Goal: Task Accomplishment & Management: Manage account settings

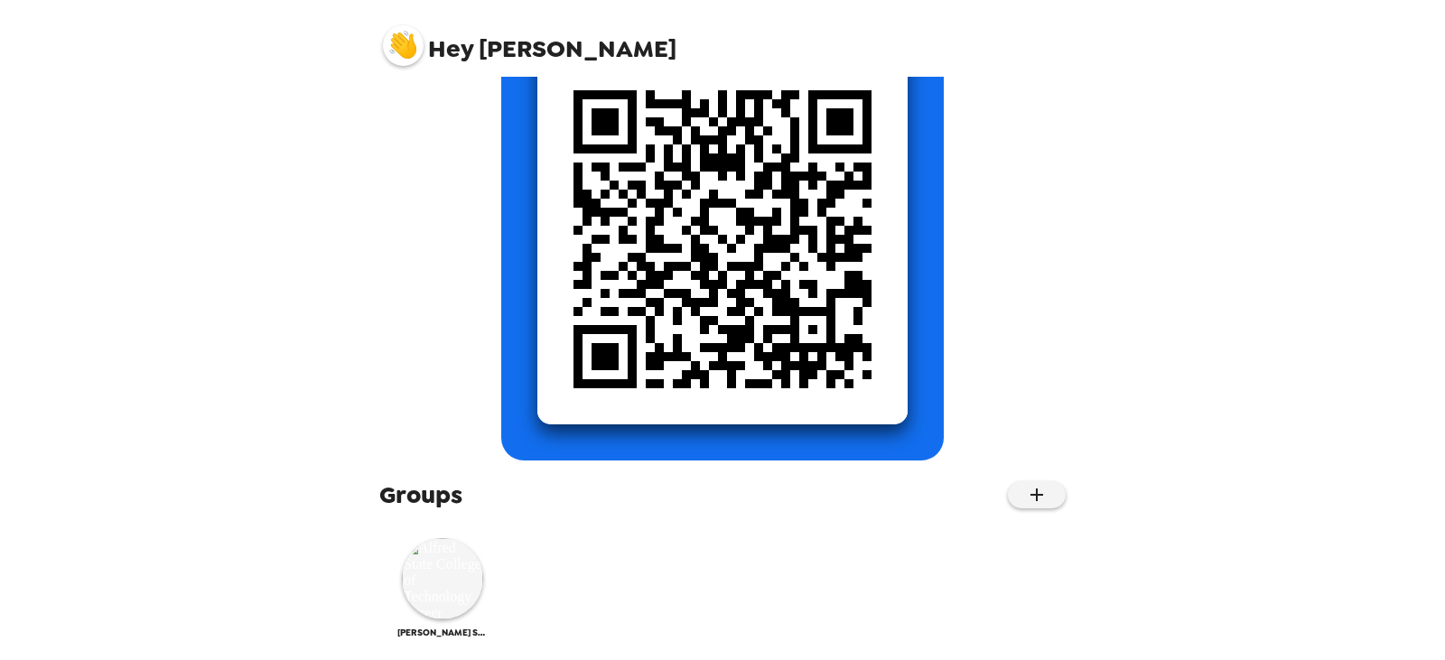
scroll to position [227, 0]
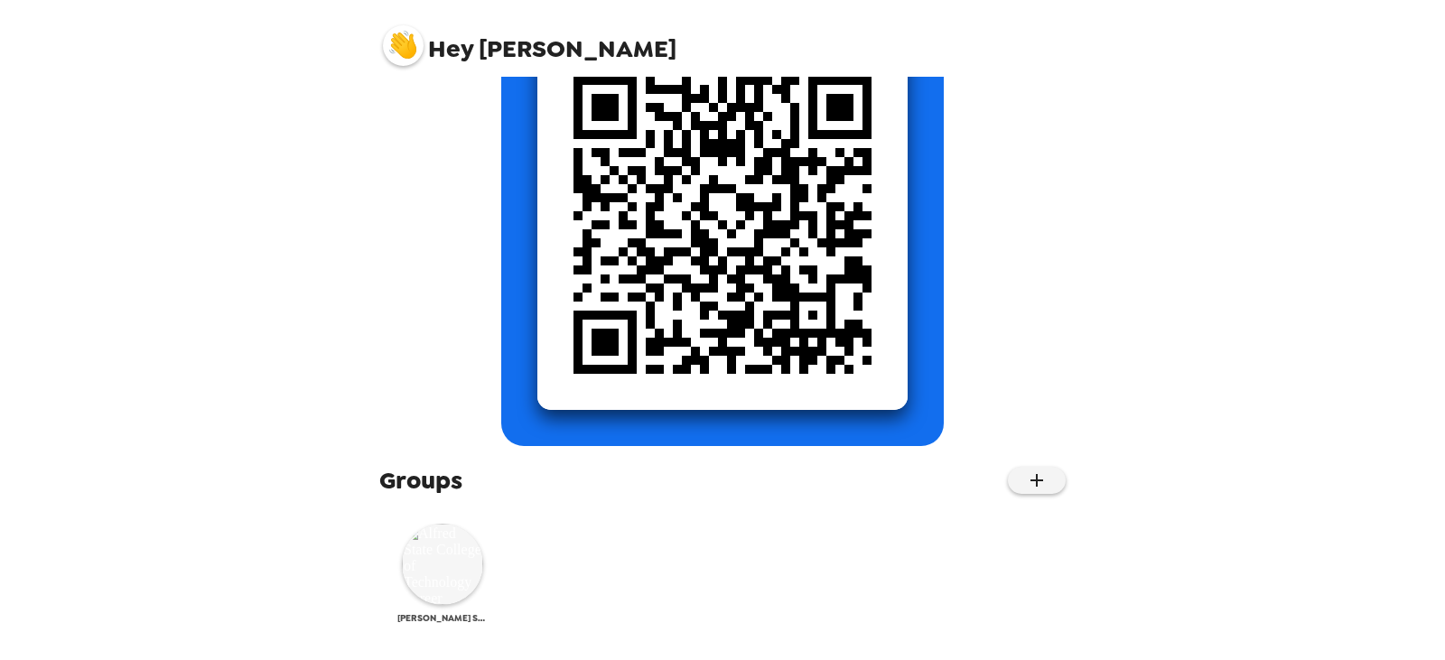
click at [451, 596] on img at bounding box center [442, 564] width 81 height 81
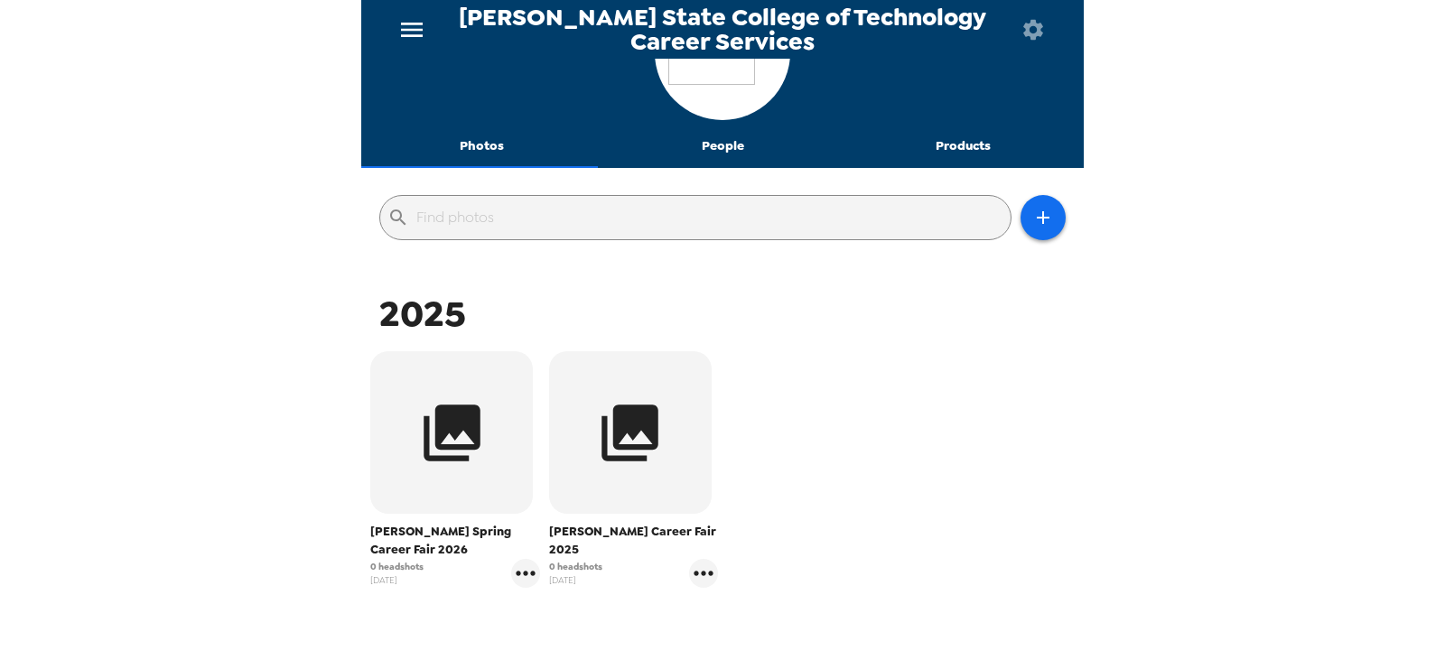
scroll to position [181, 0]
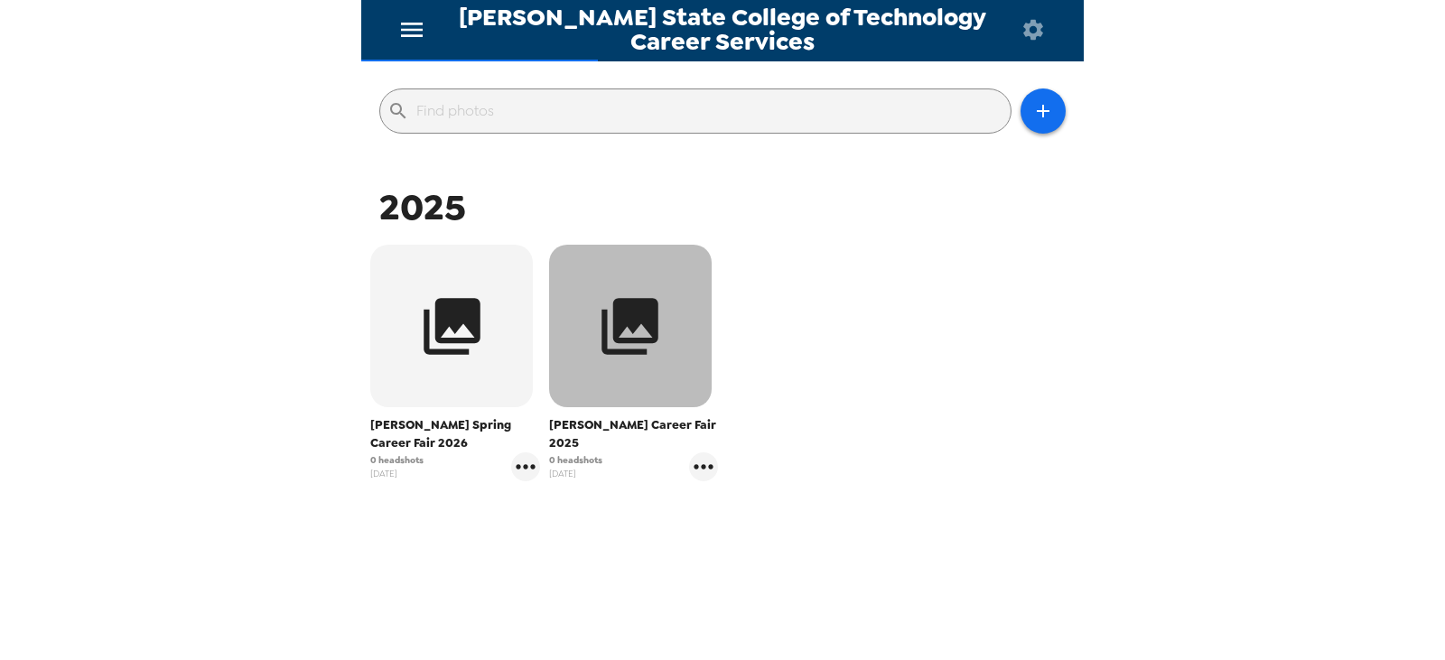
click at [679, 301] on button "button" at bounding box center [630, 326] width 163 height 163
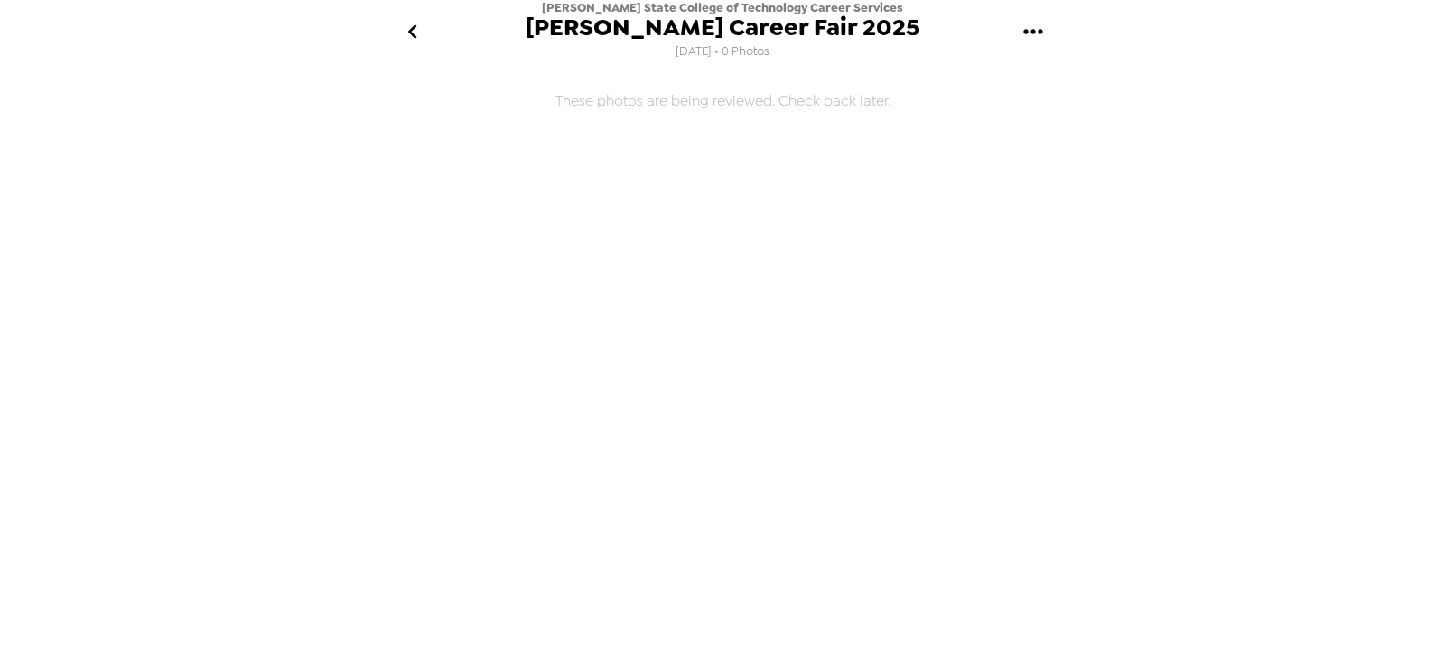
click at [1031, 32] on icon "gallery menu" at bounding box center [1032, 31] width 19 height 5
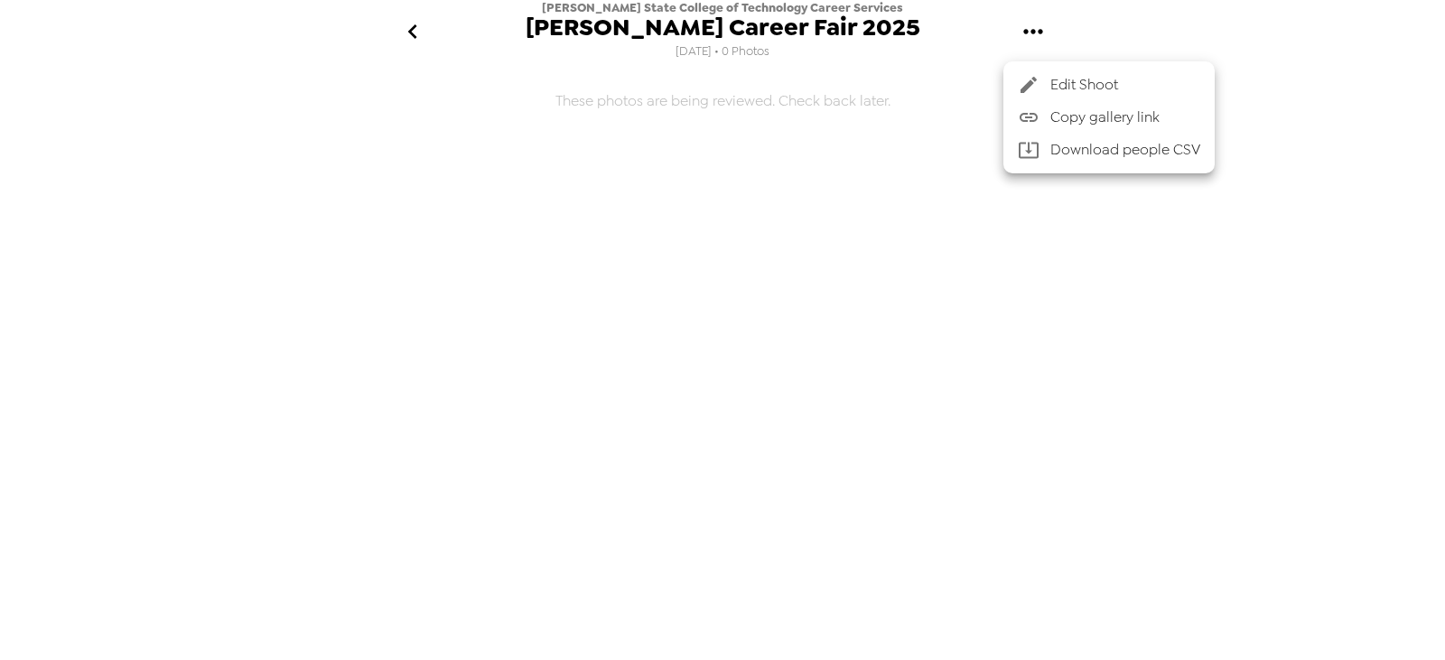
click at [1086, 136] on li "Download people CSV" at bounding box center [1108, 150] width 211 height 33
click at [1117, 79] on span "Edit Shoot" at bounding box center [1125, 85] width 150 height 22
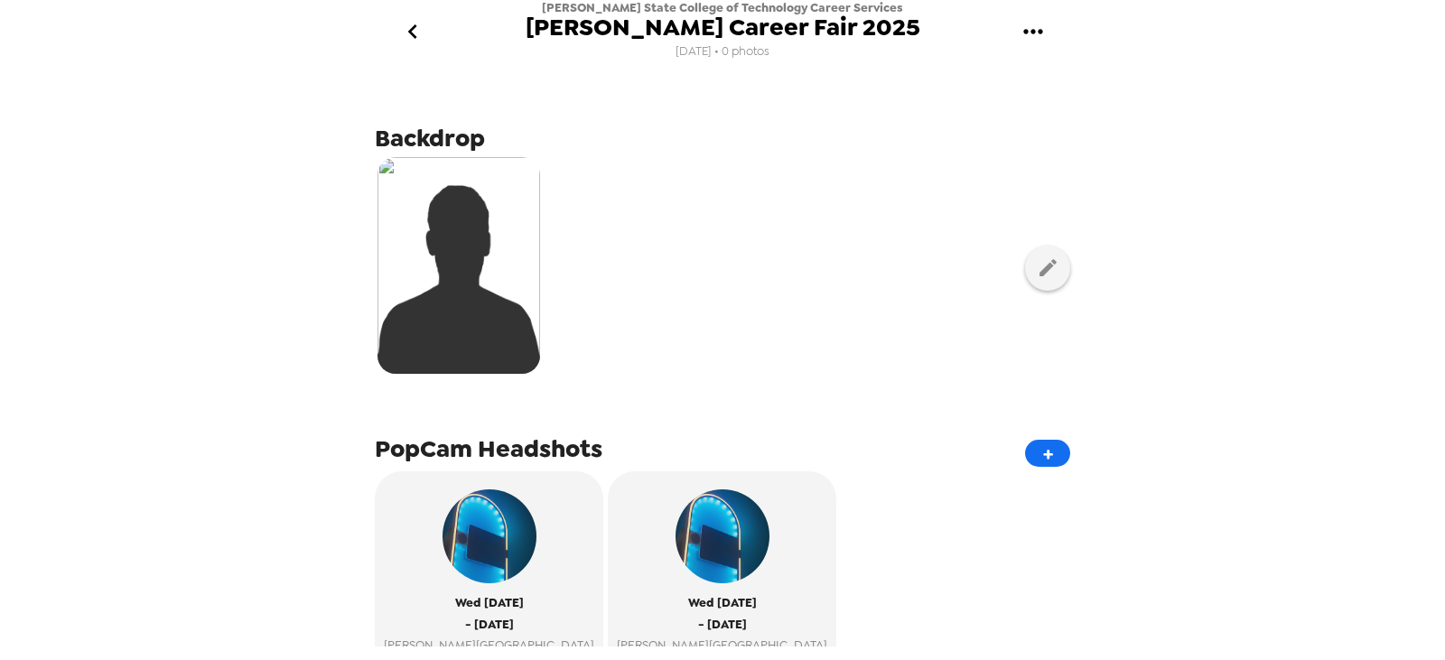
click at [404, 31] on icon "go back" at bounding box center [412, 31] width 29 height 29
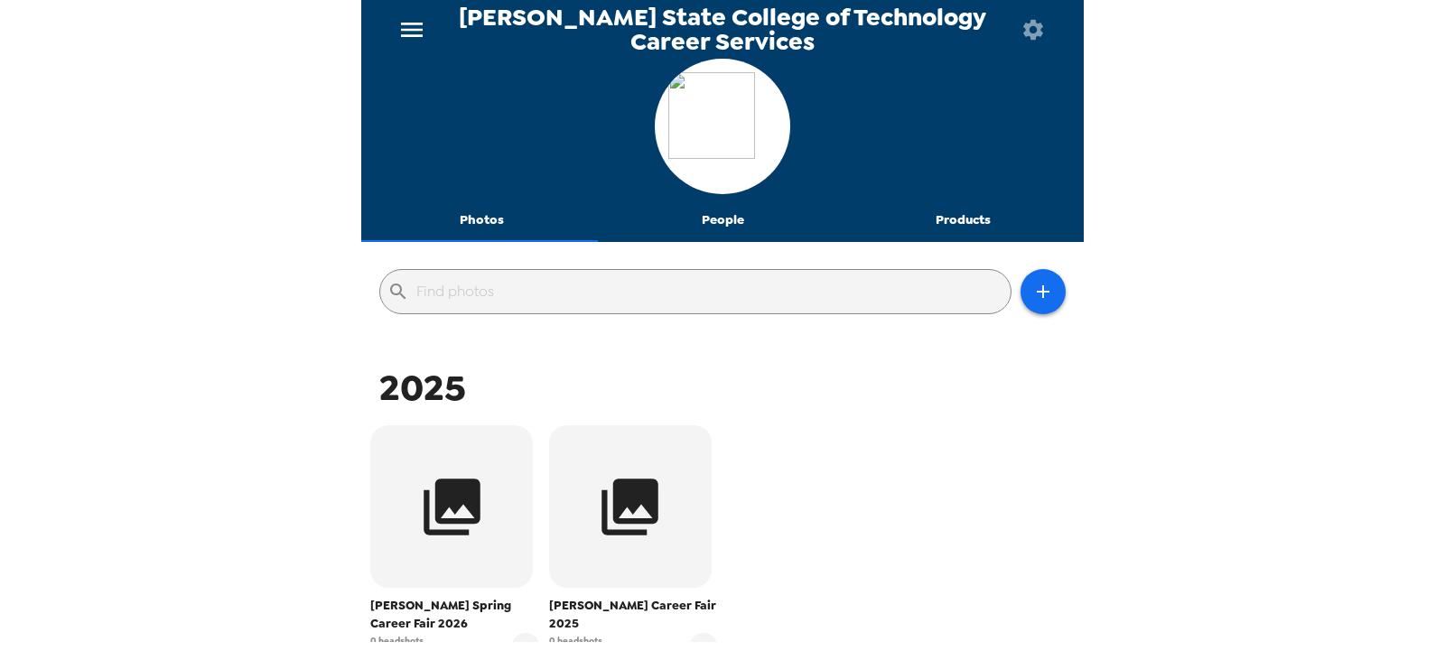
click at [423, 26] on icon "menu" at bounding box center [411, 29] width 29 height 29
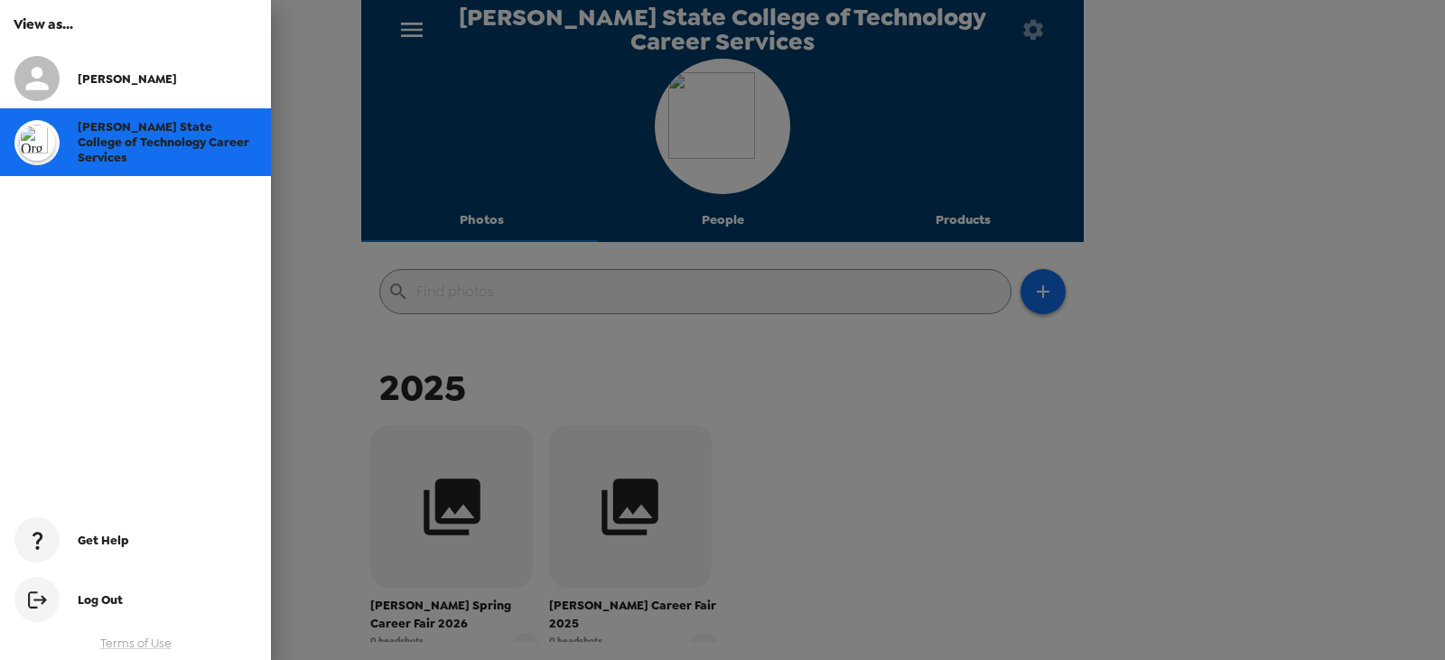
click at [373, 339] on div at bounding box center [722, 330] width 1445 height 660
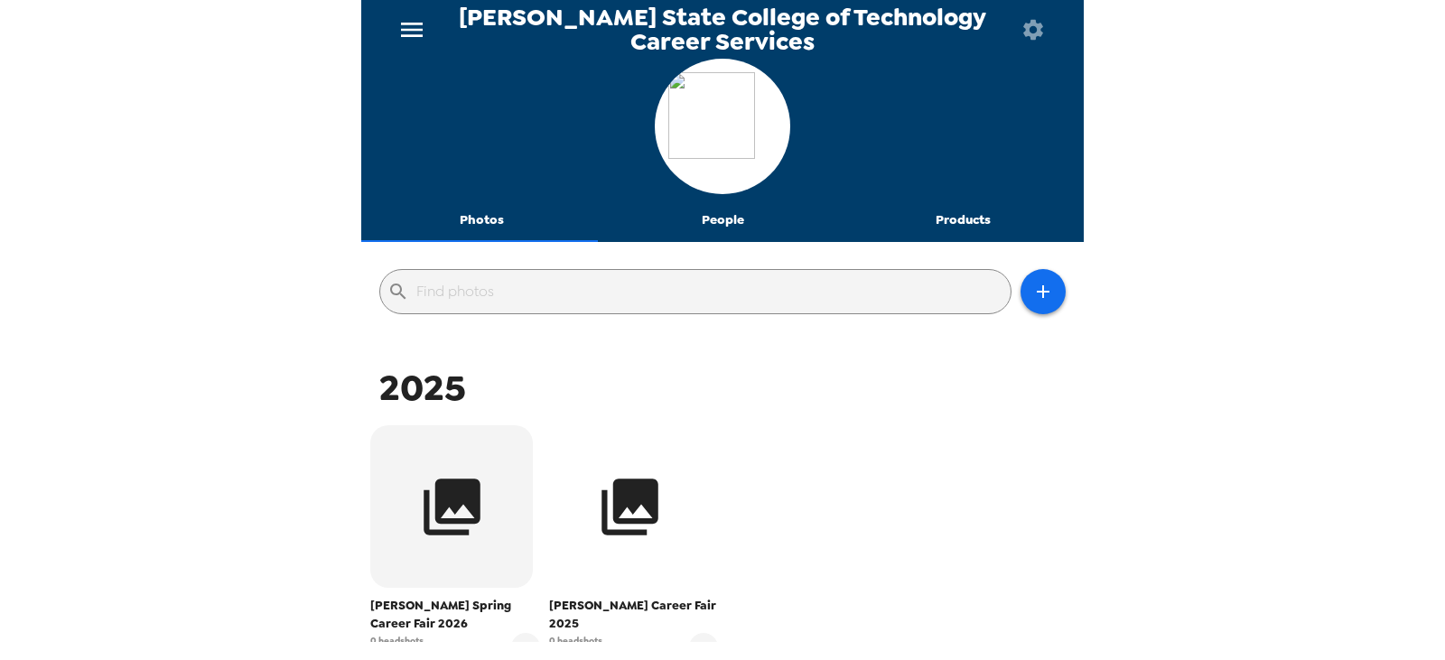
click at [618, 578] on button "button" at bounding box center [630, 506] width 163 height 163
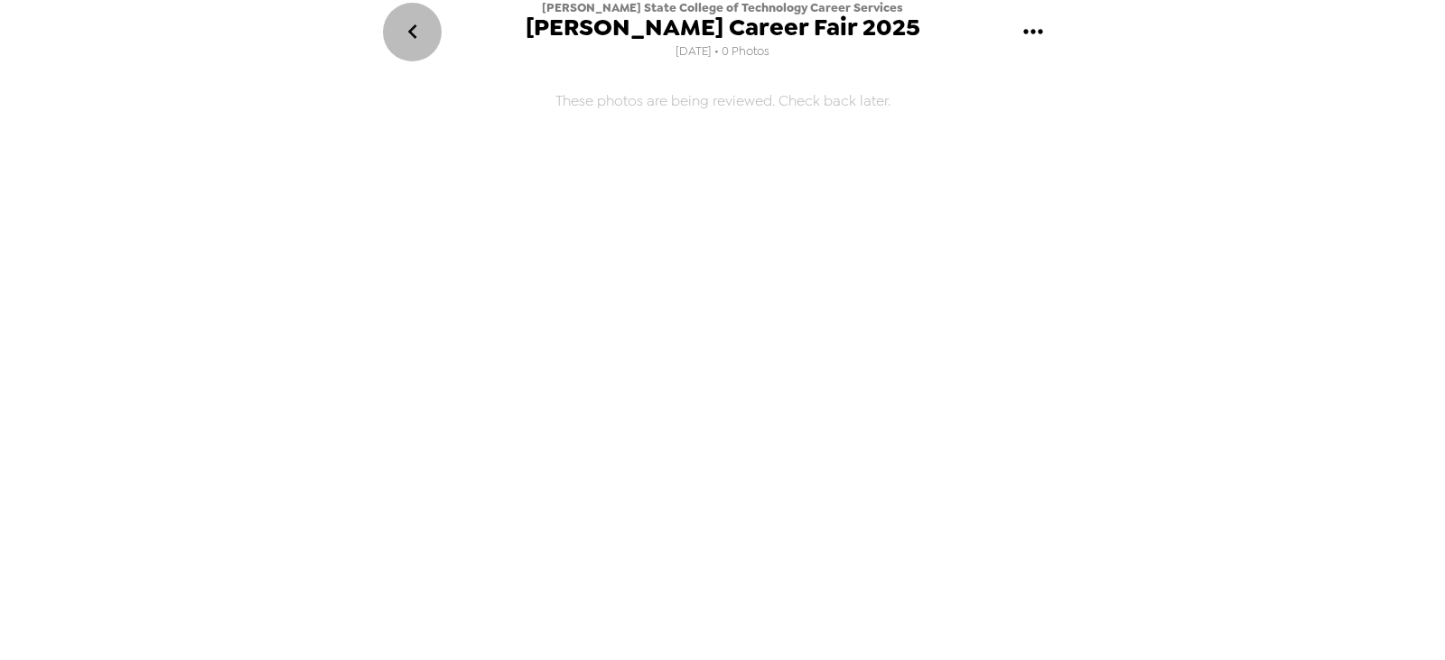
click at [413, 42] on icon "go back" at bounding box center [412, 31] width 29 height 29
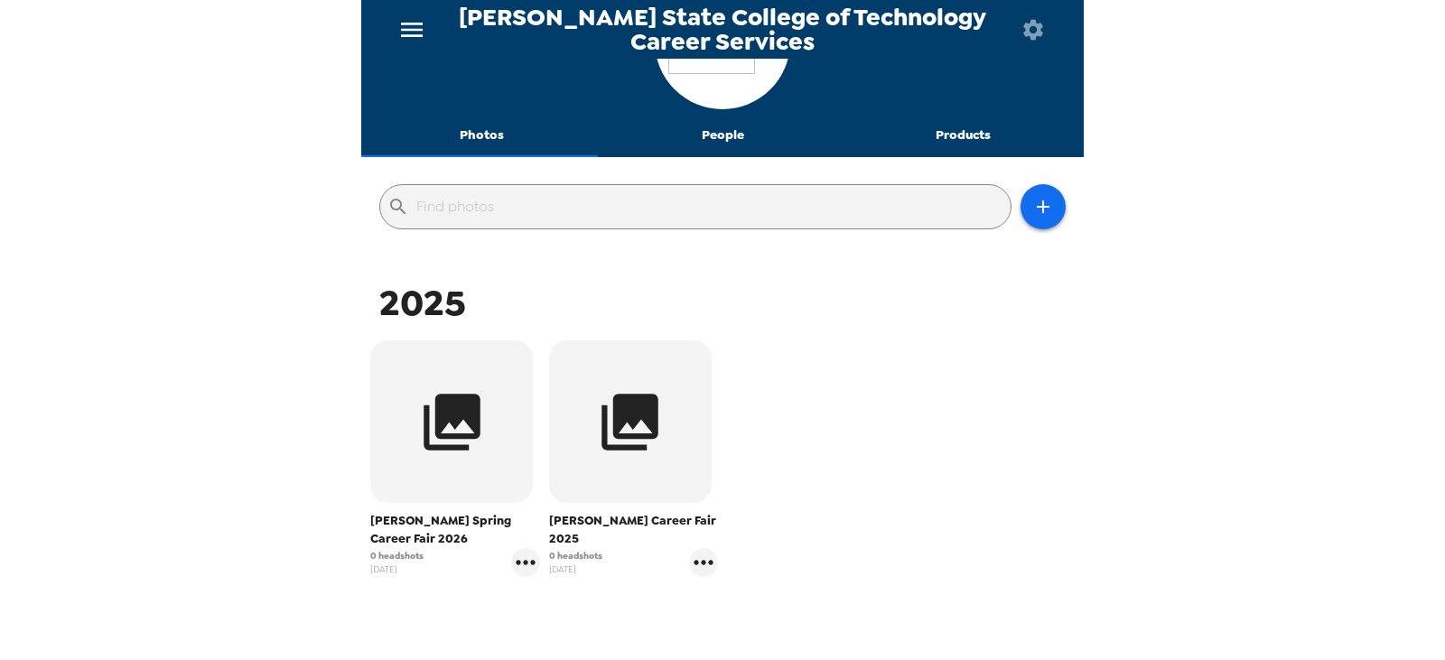
scroll to position [200, 0]
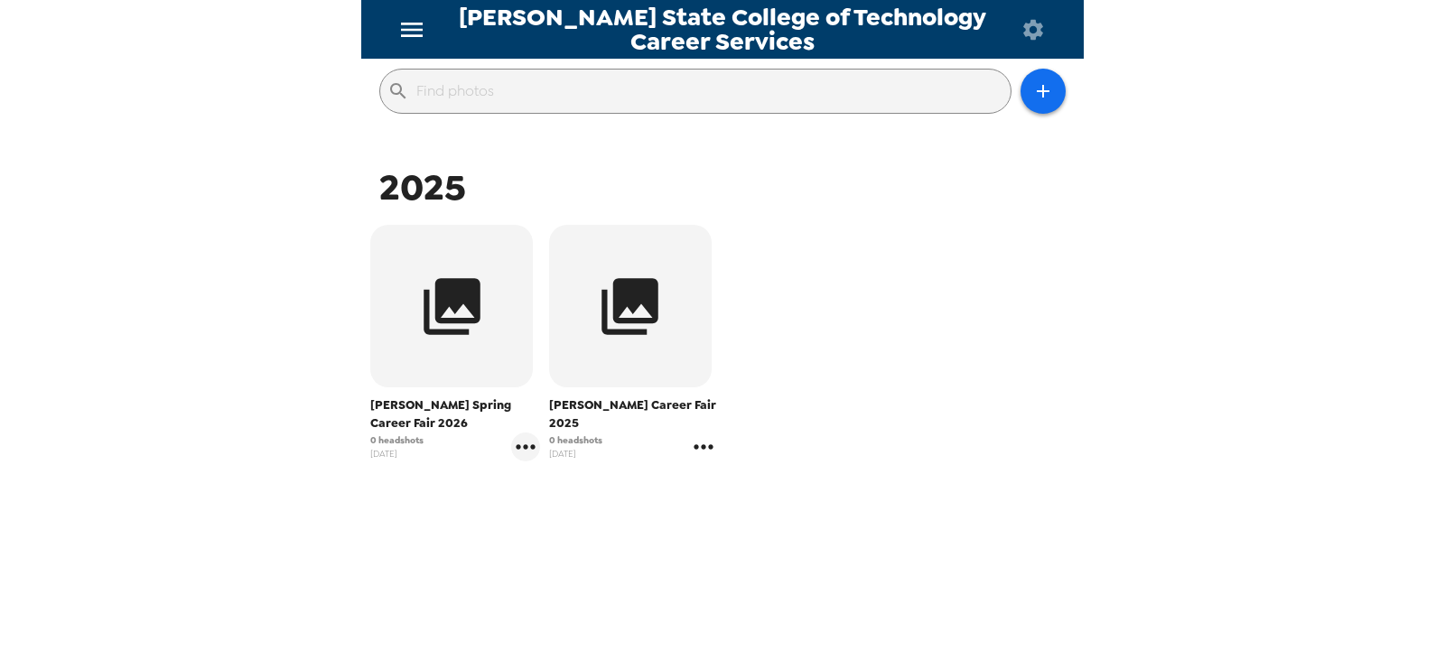
click at [696, 444] on icon "gallery menu" at bounding box center [702, 446] width 19 height 5
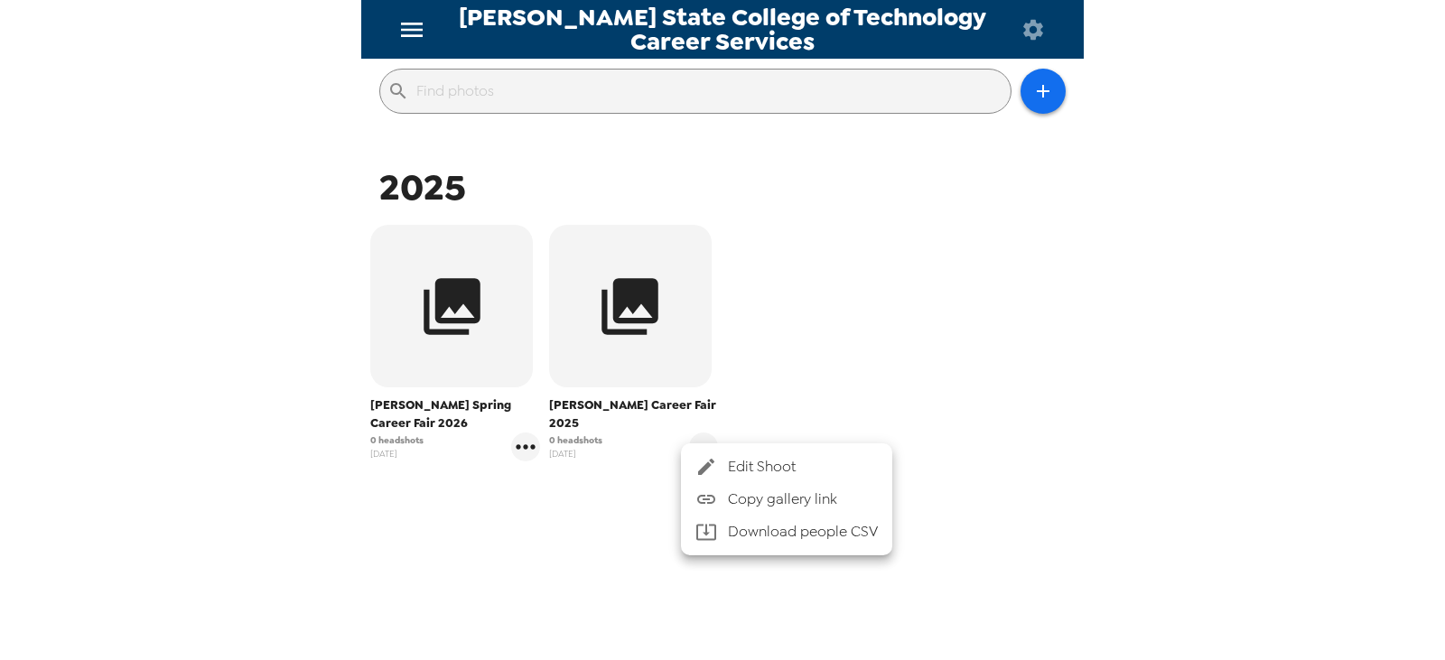
click at [732, 496] on span "Copy gallery link" at bounding box center [803, 499] width 150 height 22
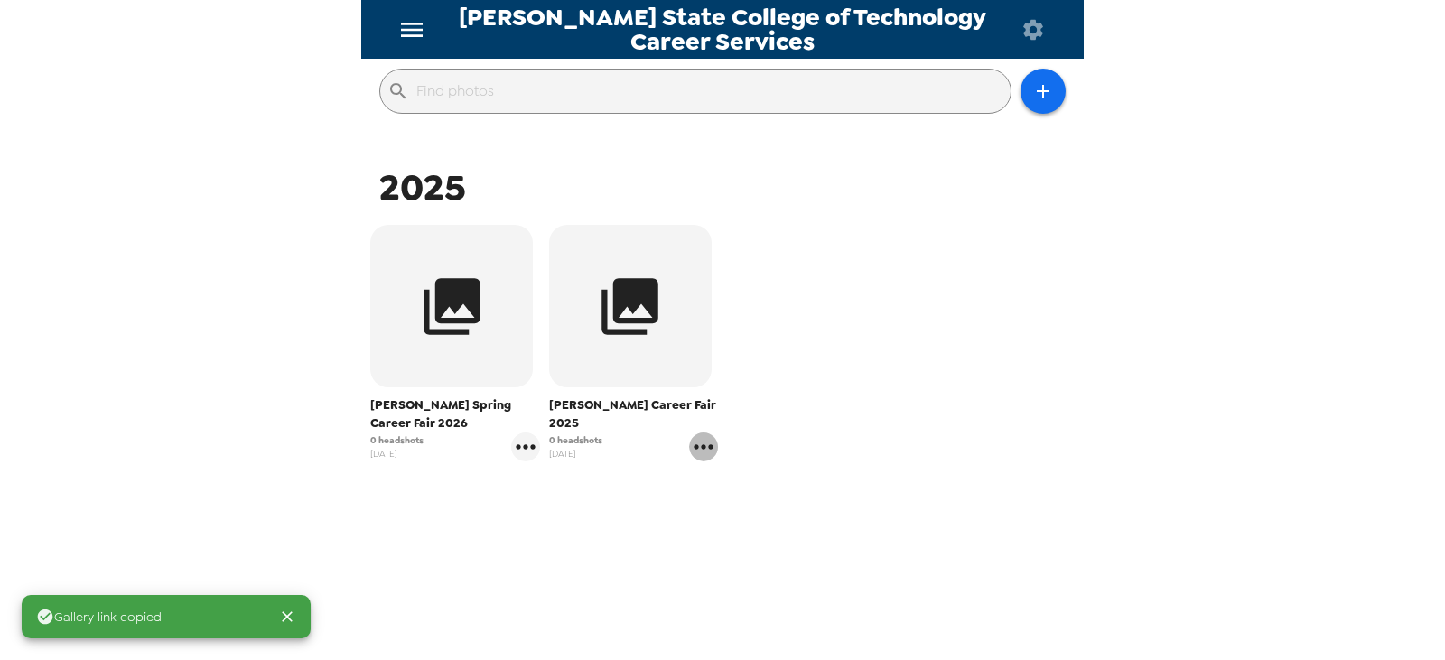
click at [689, 432] on icon "gallery menu" at bounding box center [703, 446] width 29 height 29
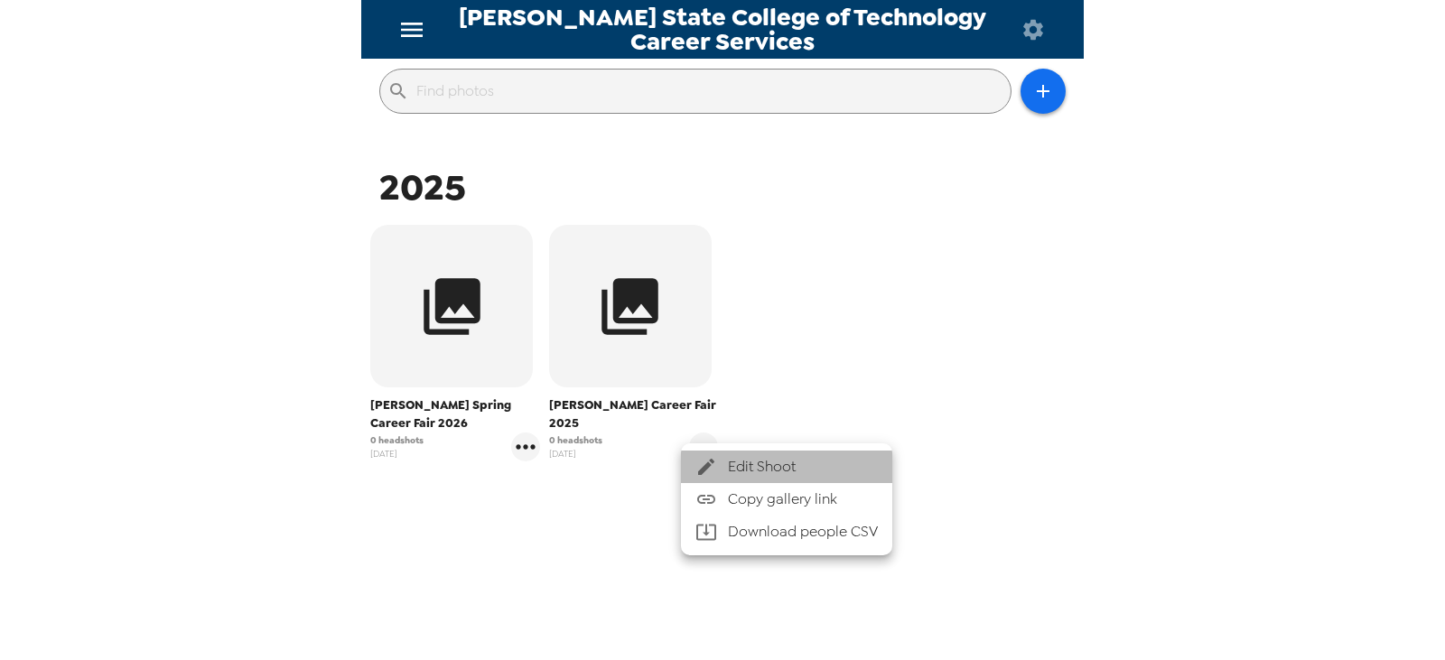
click at [756, 456] on span "Edit Shoot" at bounding box center [803, 467] width 150 height 22
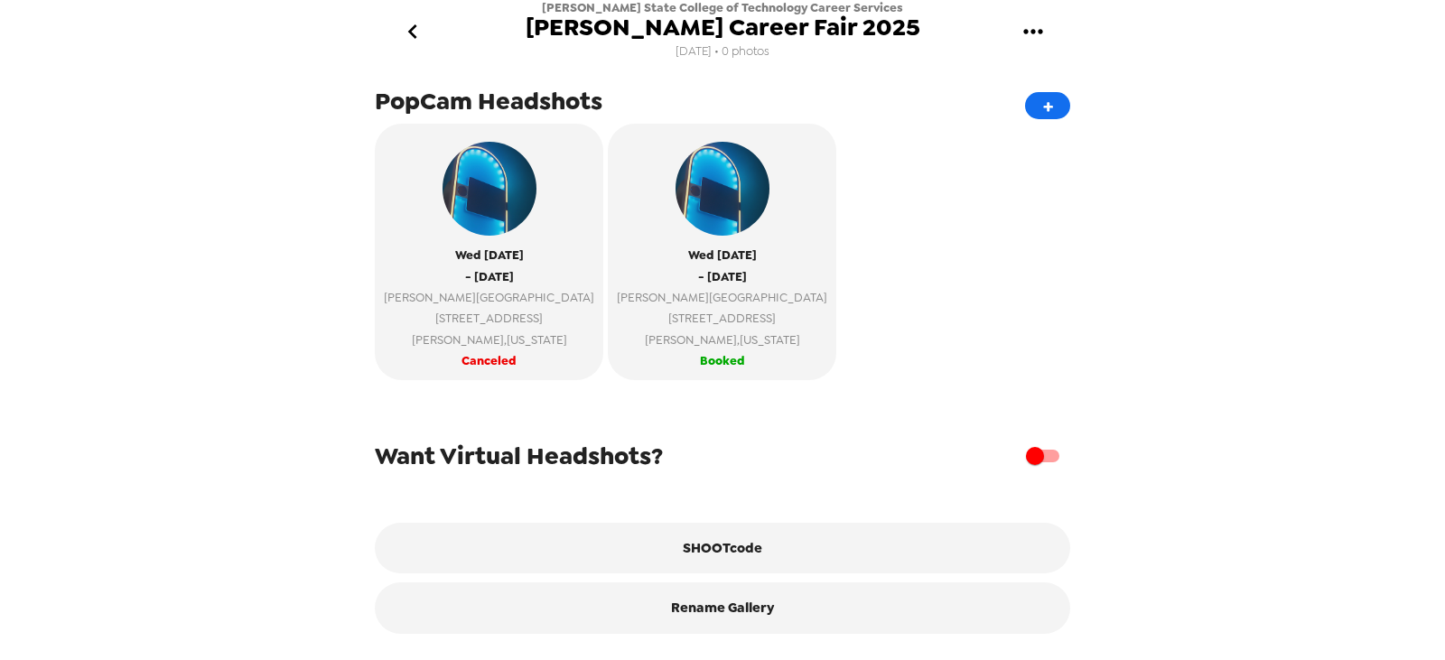
scroll to position [361, 0]
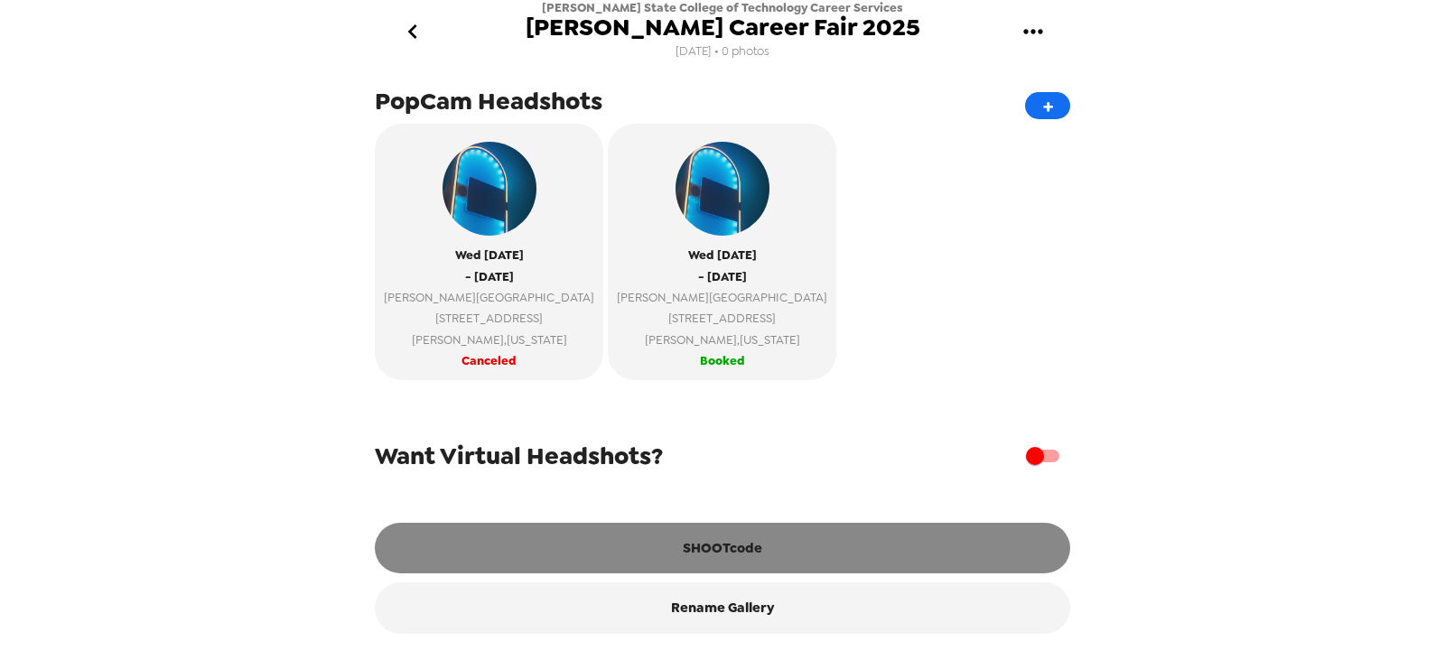
click at [705, 555] on button "SHOOTcode" at bounding box center [722, 548] width 695 height 51
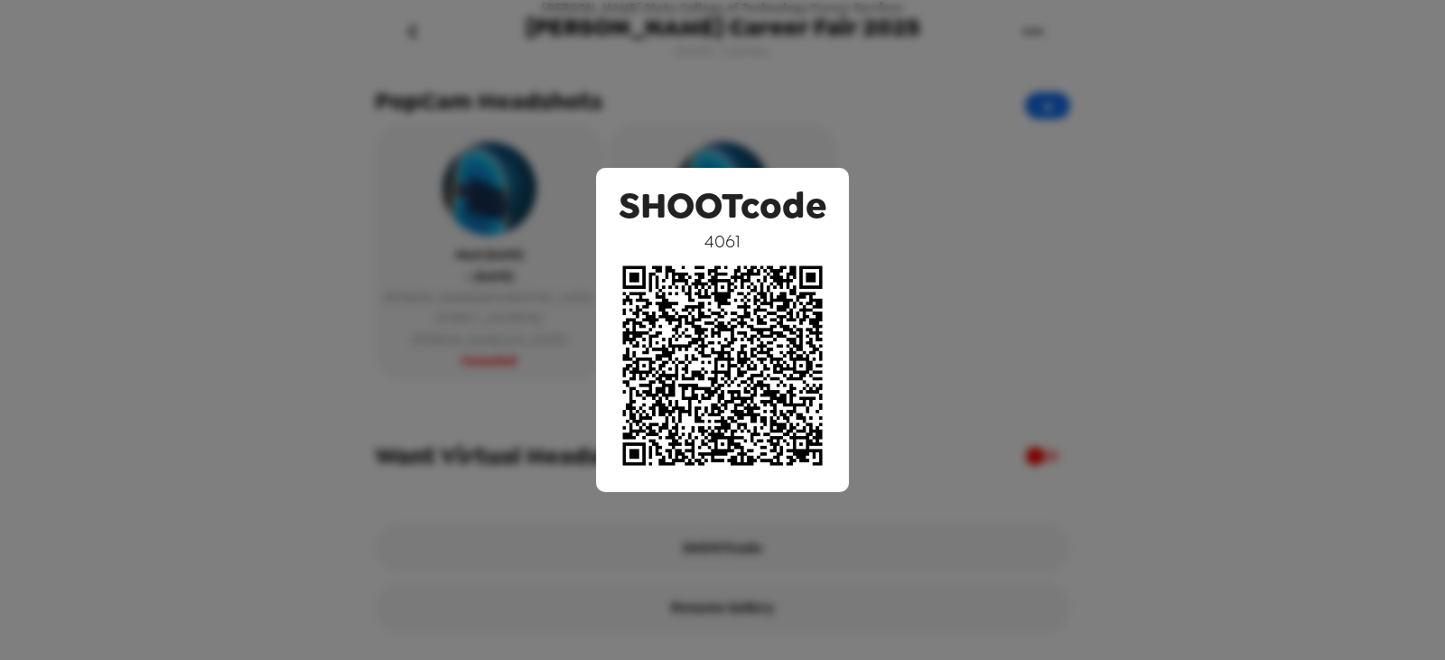
click at [1030, 215] on div "SHOOTcode 4061" at bounding box center [722, 330] width 1445 height 660
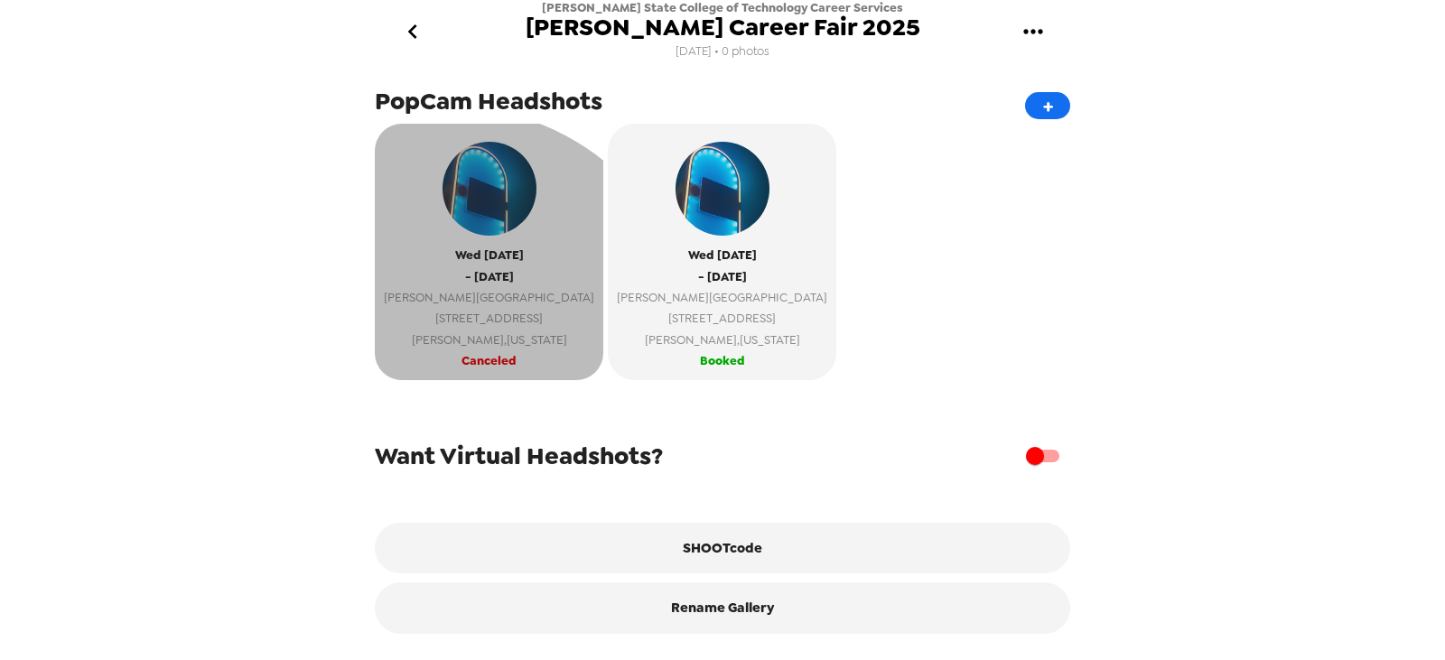
click at [461, 350] on span "Canceled" at bounding box center [488, 360] width 55 height 21
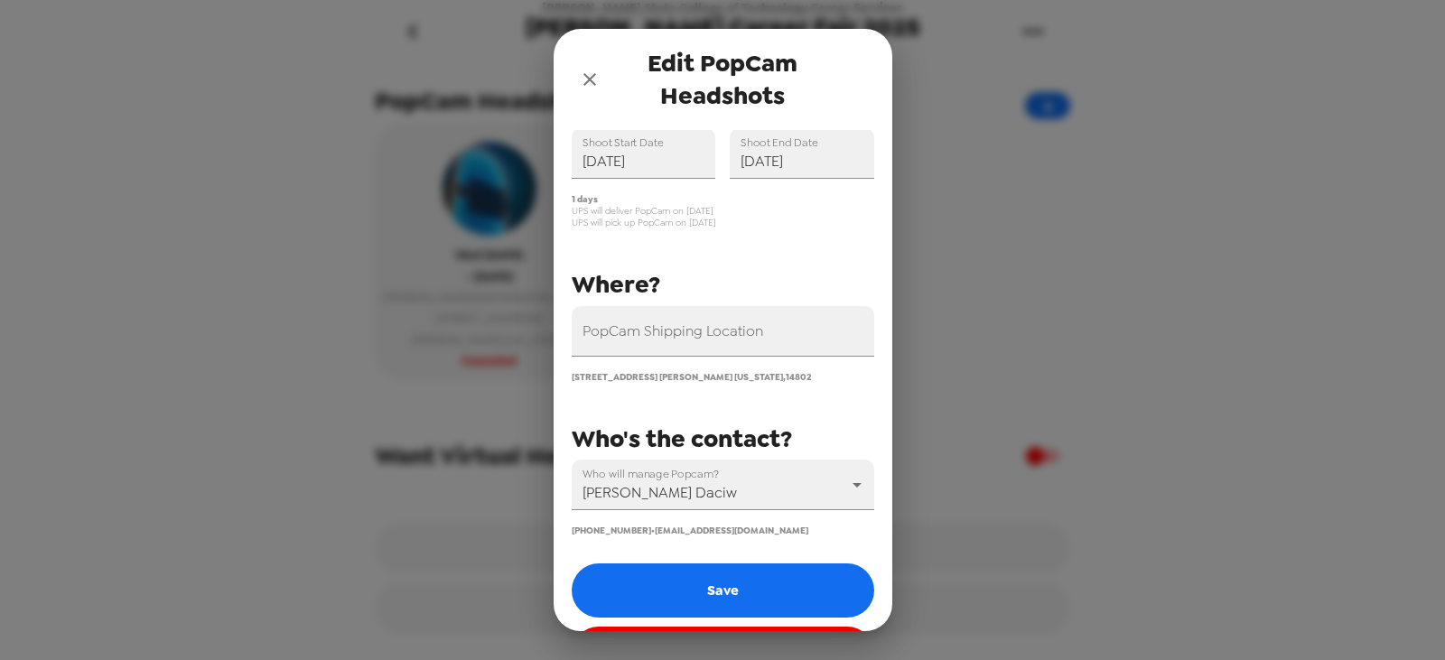
scroll to position [140, 0]
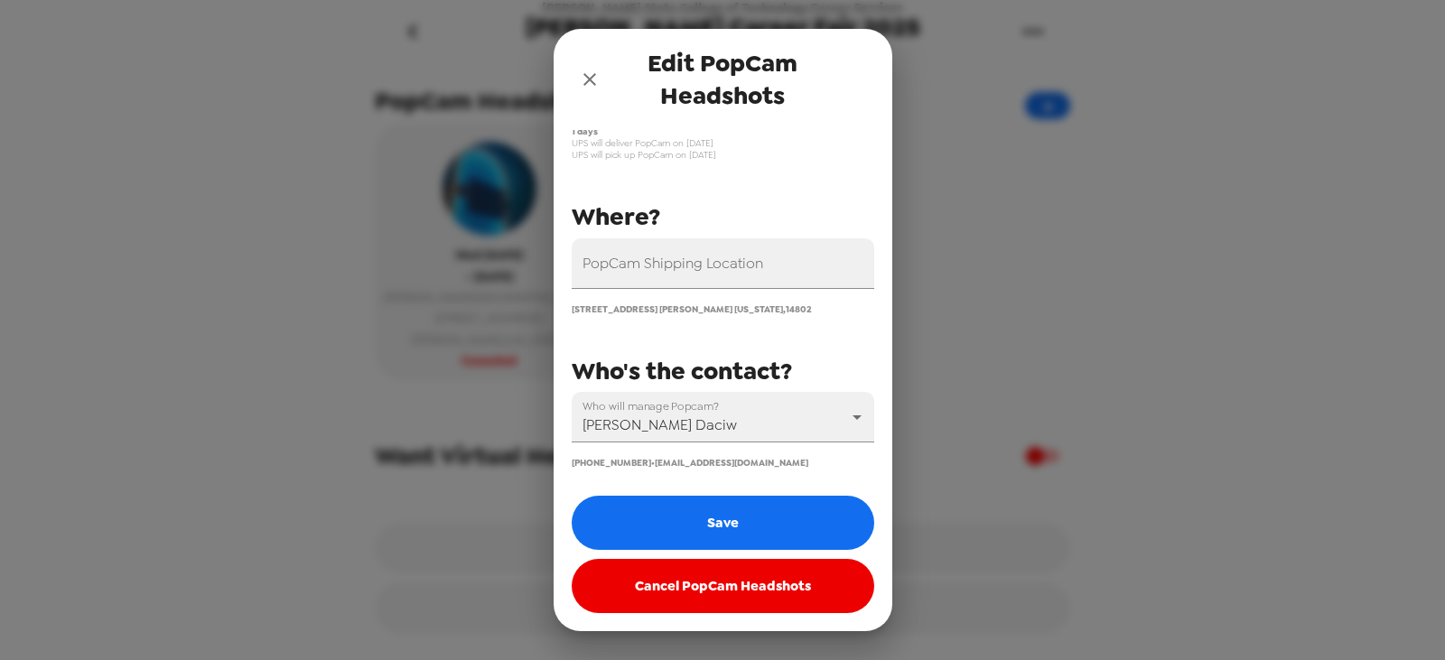
click at [579, 77] on icon "close" at bounding box center [590, 80] width 22 height 22
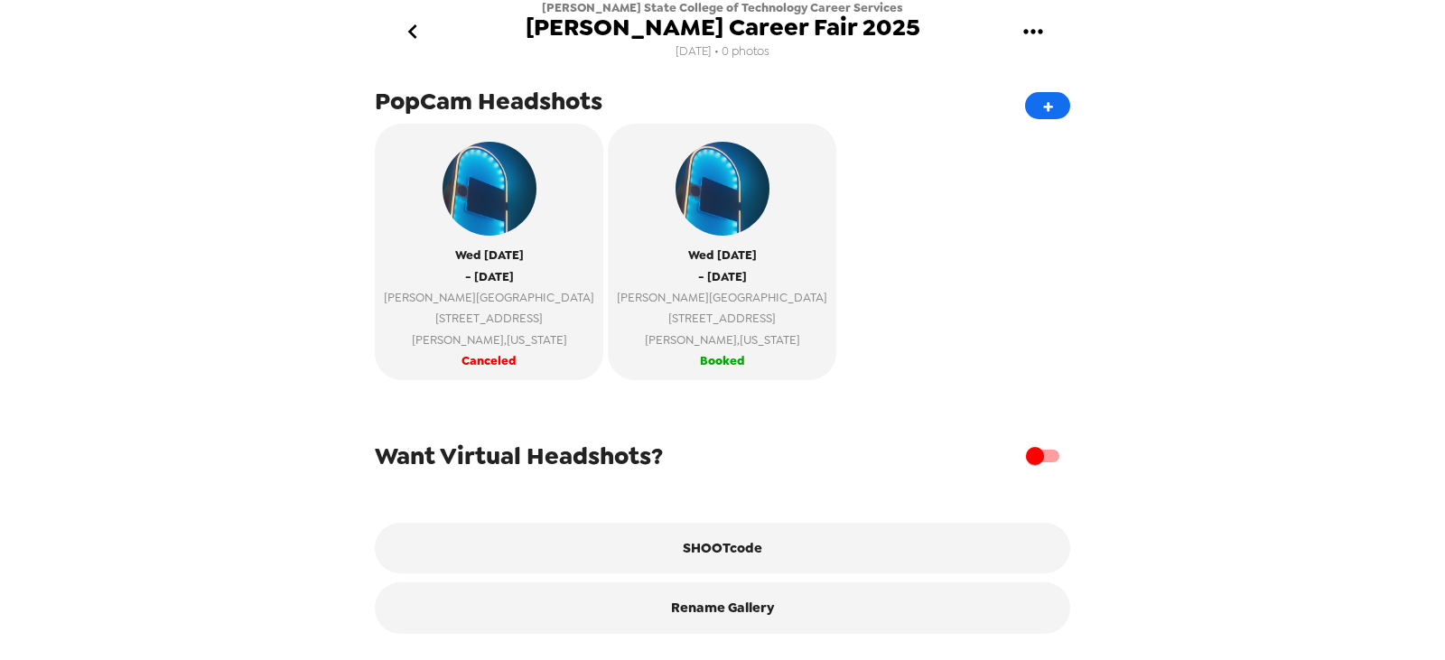
scroll to position [0, 0]
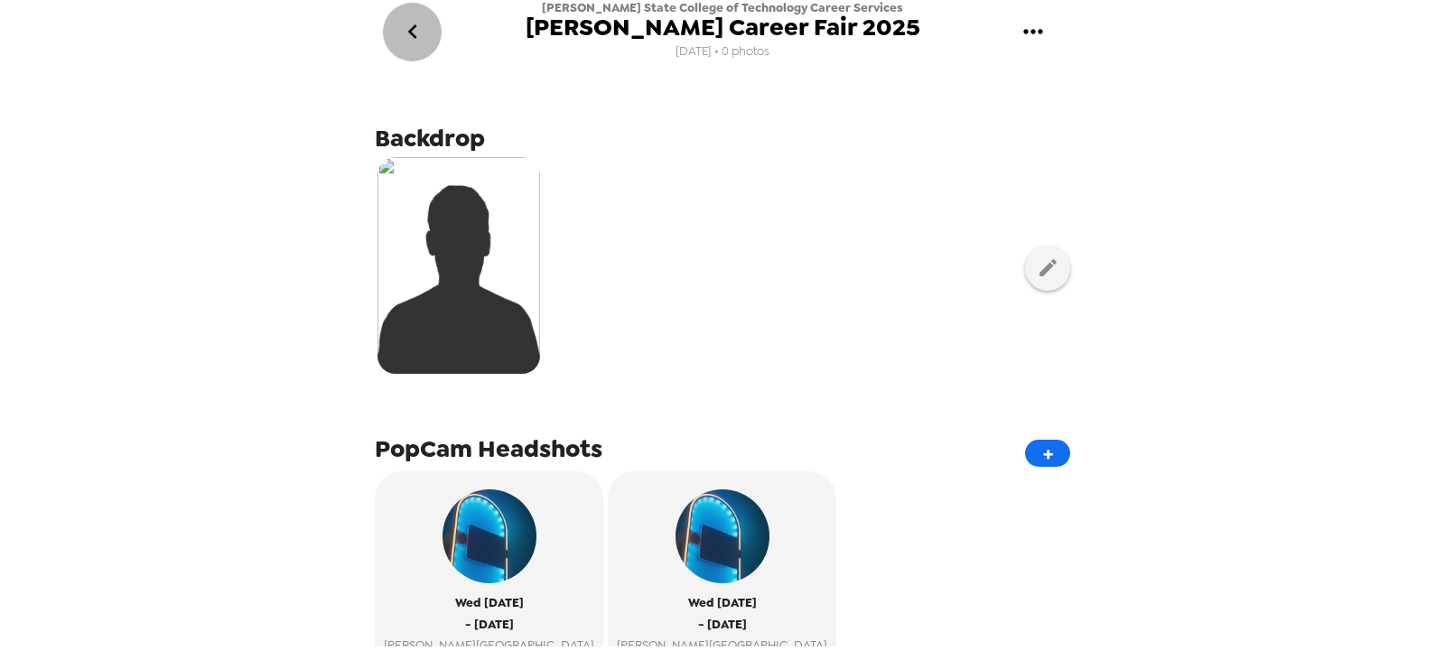
click at [411, 24] on icon "go back" at bounding box center [412, 31] width 29 height 29
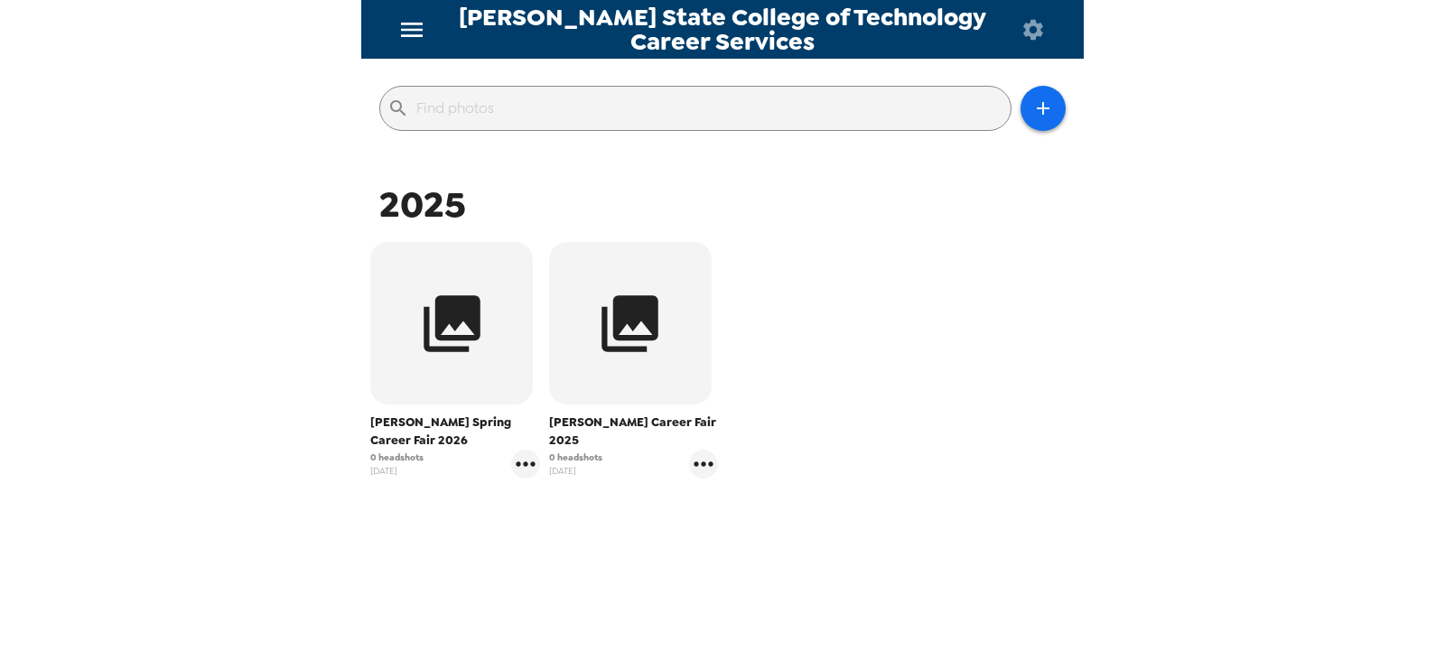
scroll to position [200, 0]
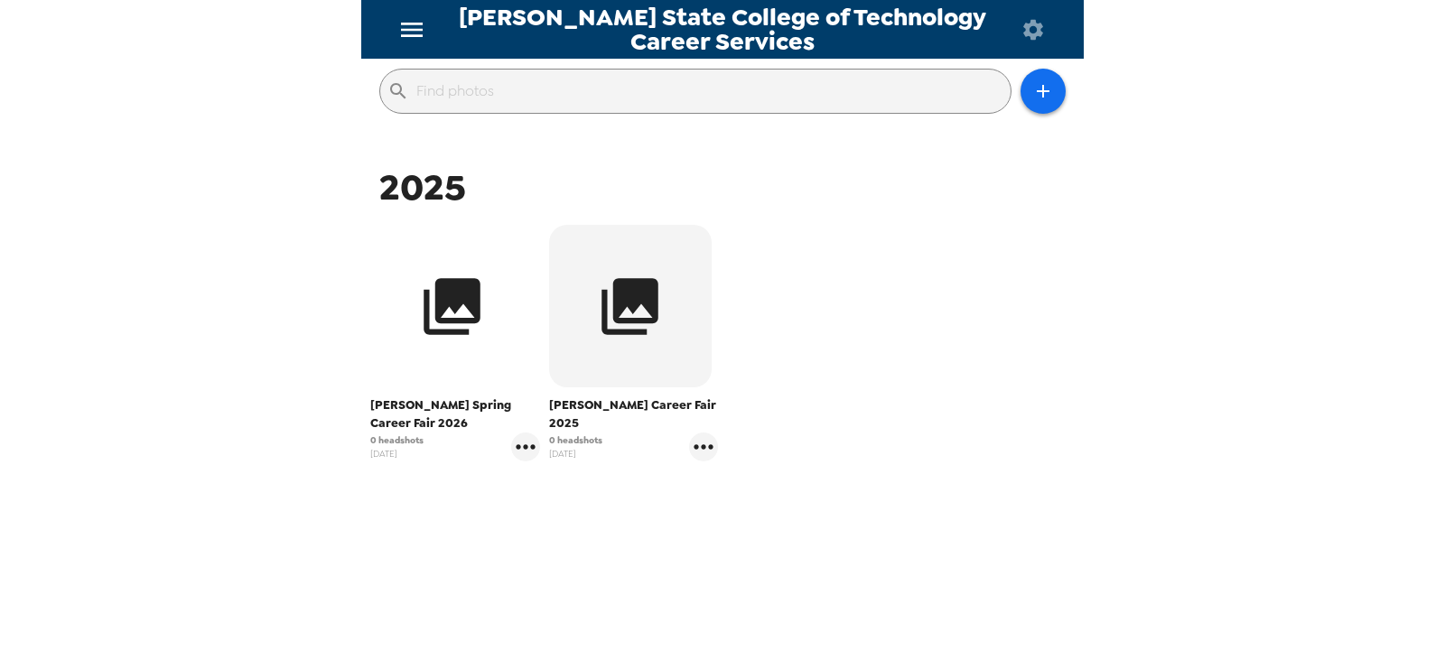
click at [493, 287] on button "button" at bounding box center [451, 306] width 163 height 163
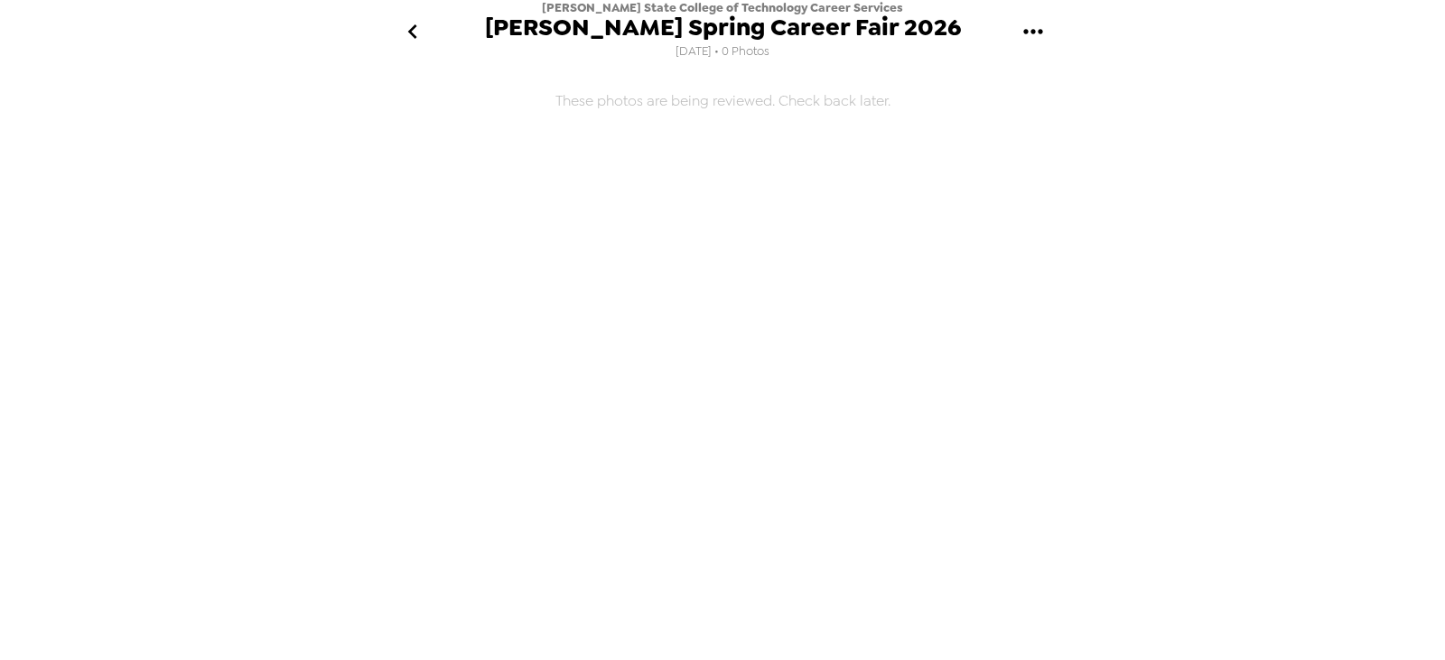
click at [410, 33] on icon "go back" at bounding box center [411, 31] width 9 height 14
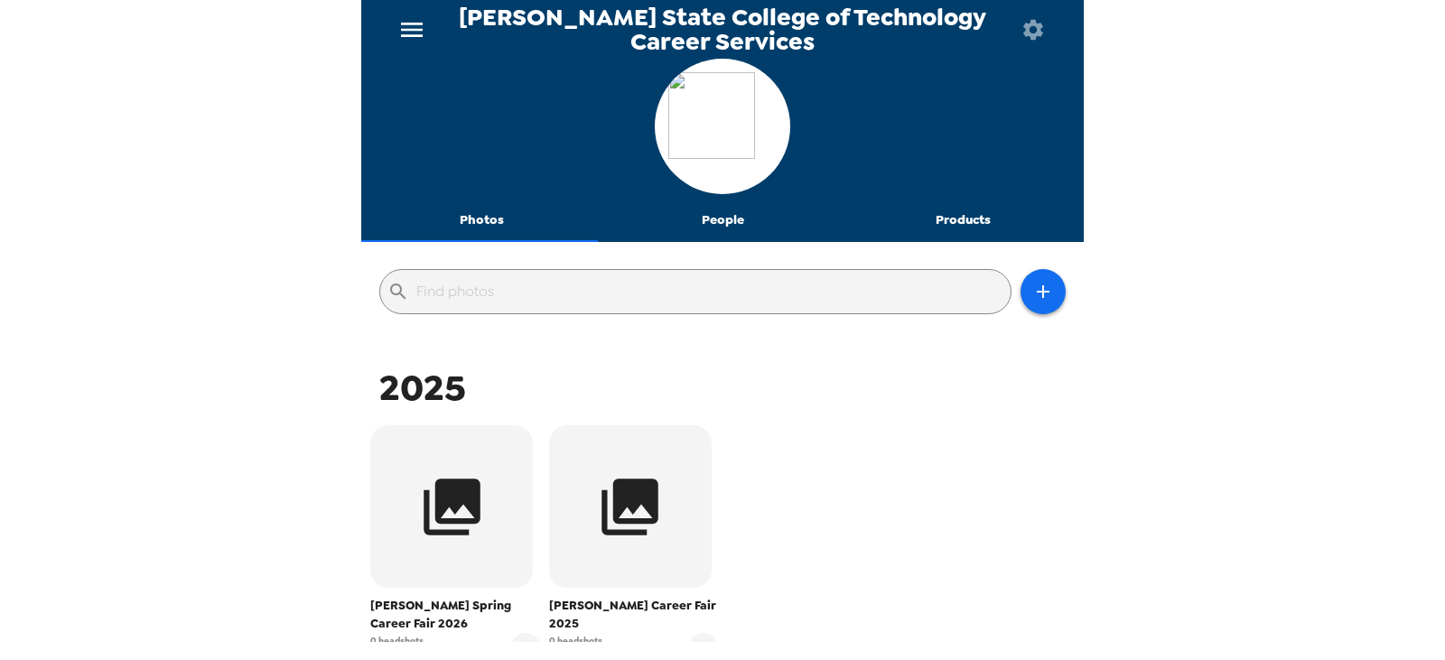
click at [1340, 310] on div "[PERSON_NAME] State College of Technology Career Services Photos People Product…" at bounding box center [722, 330] width 1445 height 660
